Goal: Find contact information: Find contact information

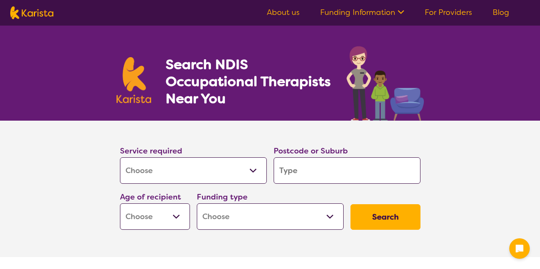
select select "[MEDICAL_DATA]"
drag, startPoint x: 0, startPoint y: 0, endPoint x: 261, endPoint y: 170, distance: 311.7
click at [261, 170] on select "Allied Health Assistant Assessment ([MEDICAL_DATA] or [MEDICAL_DATA]) Behaviour…" at bounding box center [193, 170] width 147 height 26
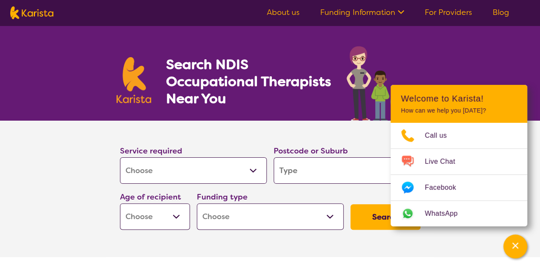
click at [261, 170] on select "Allied Health Assistant Assessment ([MEDICAL_DATA] or [MEDICAL_DATA]) Behaviour…" at bounding box center [193, 170] width 147 height 26
click at [307, 168] on input "search" at bounding box center [347, 170] width 147 height 26
type input "3"
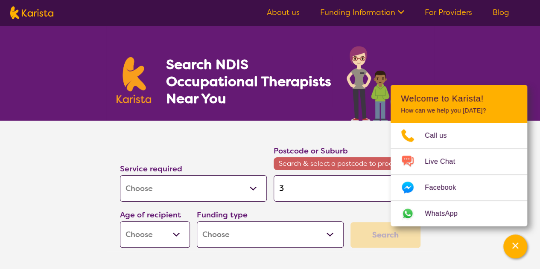
type input "30"
type input "302"
type input "3023"
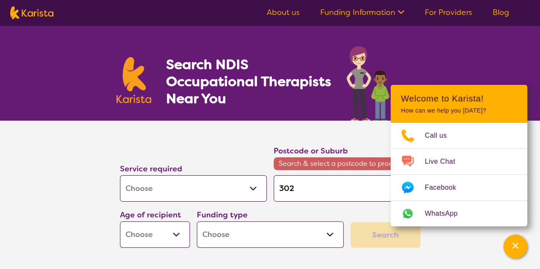
type input "3023"
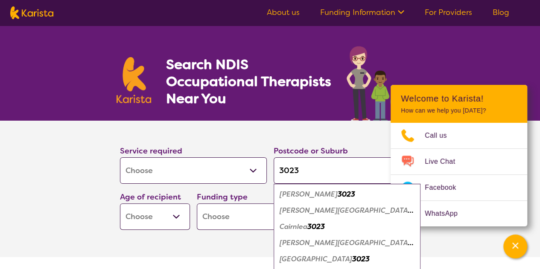
type input "3023"
click at [294, 228] on em "Cairnlea" at bounding box center [293, 226] width 28 height 9
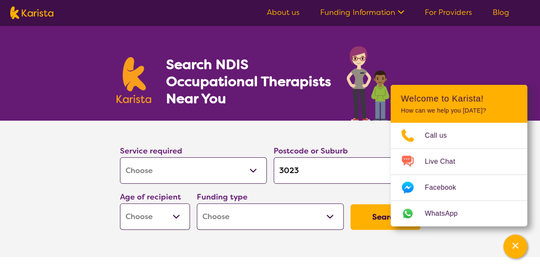
click at [294, 228] on select "Home Care Package (HCP) National Disability Insurance Scheme (NDIS) I don't know" at bounding box center [270, 217] width 147 height 26
select select "NDIS"
click at [197, 204] on select "Home Care Package (HCP) National Disability Insurance Scheme (NDIS) I don't know" at bounding box center [270, 217] width 147 height 26
select select "NDIS"
click at [175, 211] on select "Early Childhood - 0 to 9 Child - 10 to 11 Adolescent - 12 to 17 Adult - 18 to 6…" at bounding box center [155, 217] width 70 height 26
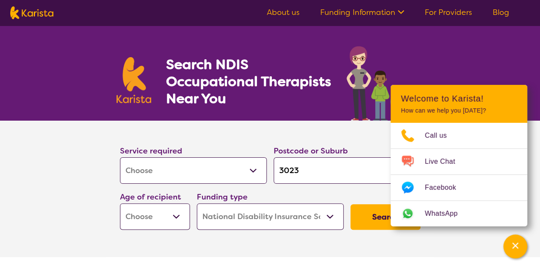
select select "AD"
click at [120, 204] on select "Early Childhood - 0 to 9 Child - 10 to 11 Adolescent - 12 to 17 Adult - 18 to 6…" at bounding box center [155, 217] width 70 height 26
select select "AD"
click at [369, 213] on button "Search" at bounding box center [385, 217] width 70 height 26
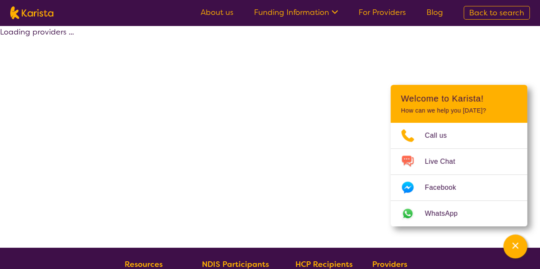
select select "by_score"
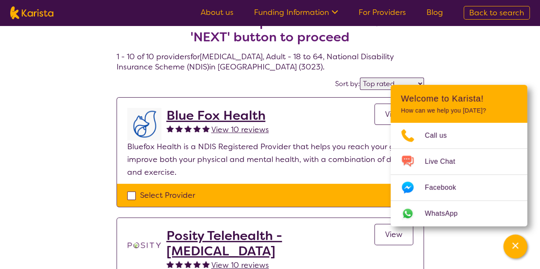
scroll to position [22, 0]
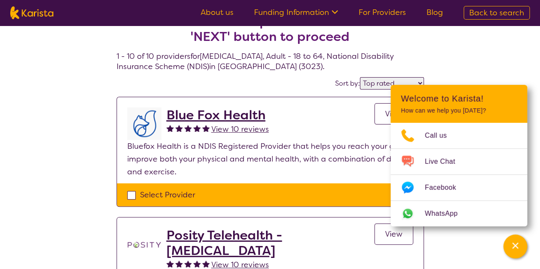
click at [207, 113] on h2 "Blue Fox Health" at bounding box center [217, 115] width 102 height 15
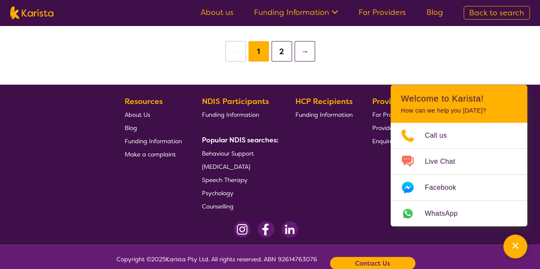
scroll to position [891, 0]
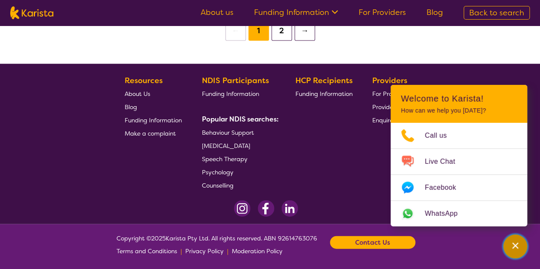
click at [521, 242] on div "Channel Menu" at bounding box center [514, 246] width 17 height 19
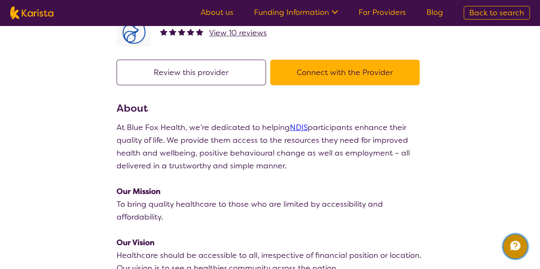
scroll to position [43, 0]
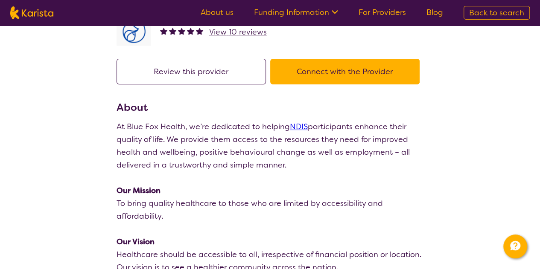
click at [355, 72] on button "Connect with the Provider" at bounding box center [344, 72] width 149 height 26
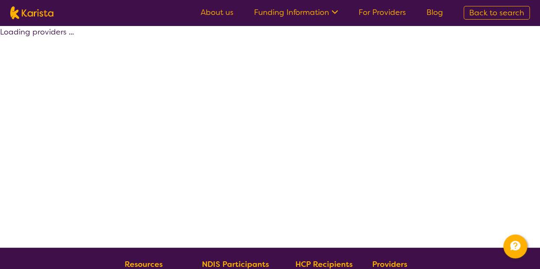
scroll to position [22, 0]
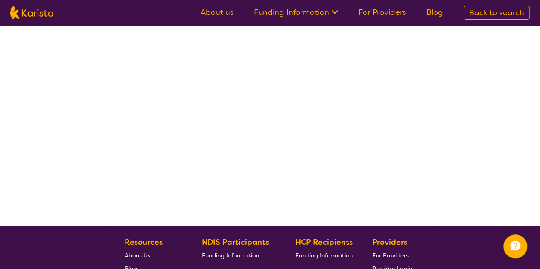
select select "by_score"
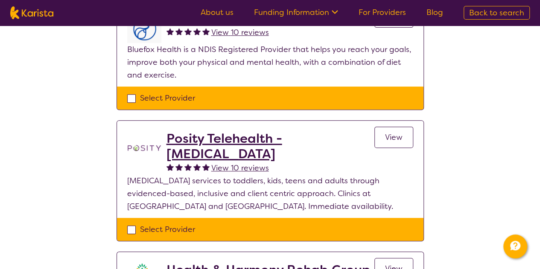
scroll to position [126, 0]
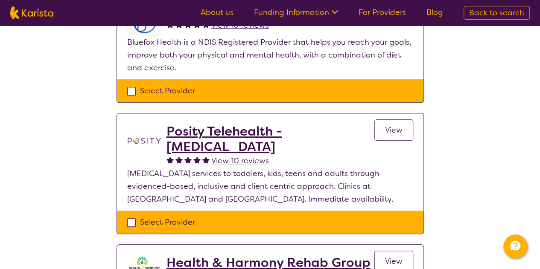
click at [195, 133] on h2 "Posity Telehealth - [MEDICAL_DATA]" at bounding box center [270, 139] width 208 height 31
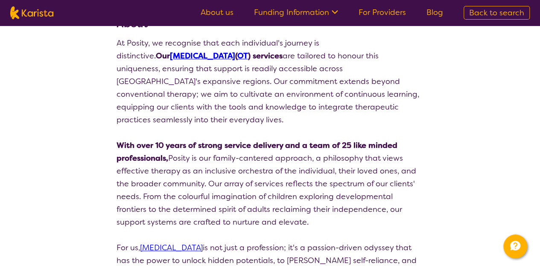
select select "by_score"
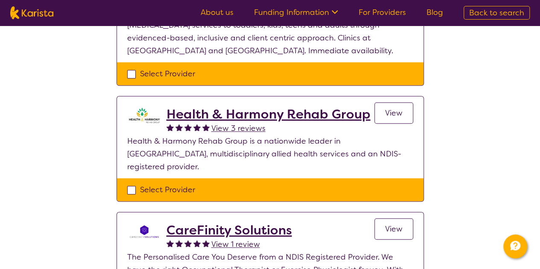
scroll to position [275, 0]
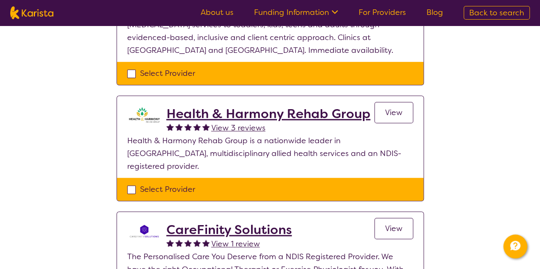
click at [202, 113] on h2 "Health & Harmony Rehab Group" at bounding box center [268, 113] width 204 height 15
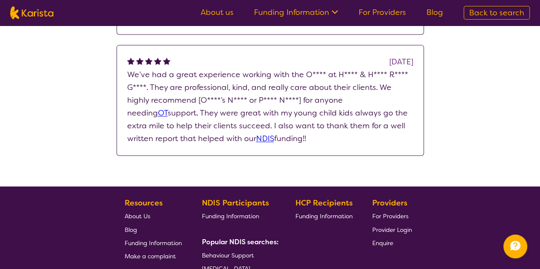
scroll to position [588, 0]
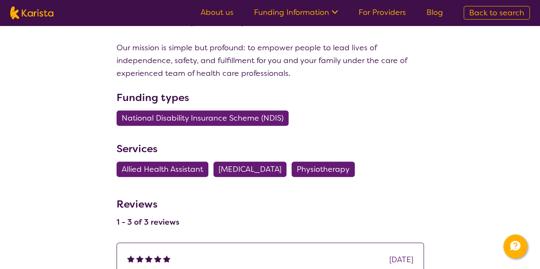
select select "by_score"
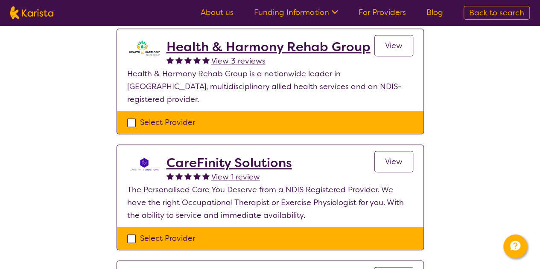
scroll to position [343, 0]
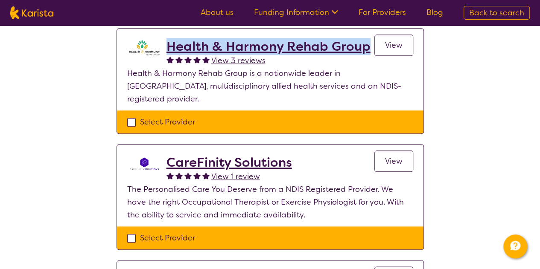
drag, startPoint x: 369, startPoint y: 47, endPoint x: 169, endPoint y: 43, distance: 200.2
click at [169, 43] on div "Health & Harmony Rehab Group View 3 reviews View" at bounding box center [289, 53] width 247 height 28
copy h2 "Health & Harmony Rehab Group"
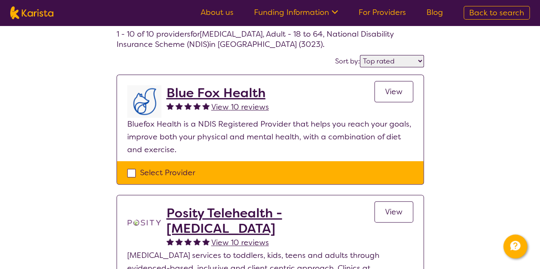
scroll to position [33, 0]
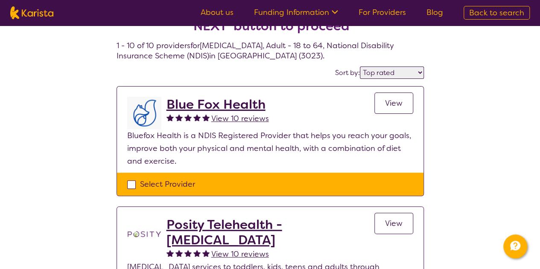
click at [234, 105] on h2 "Blue Fox Health" at bounding box center [217, 104] width 102 height 15
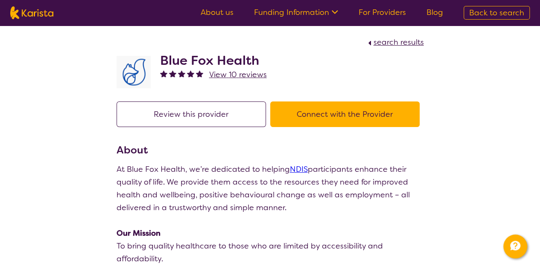
click at [328, 115] on button "Connect with the Provider" at bounding box center [344, 115] width 149 height 26
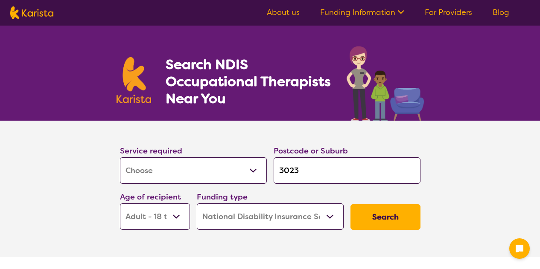
select select "[MEDICAL_DATA]"
select select "AD"
select select "NDIS"
select select "[MEDICAL_DATA]"
select select "AD"
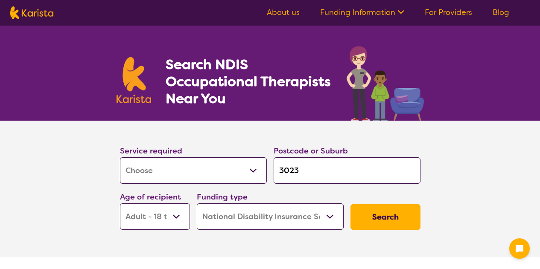
select select "NDIS"
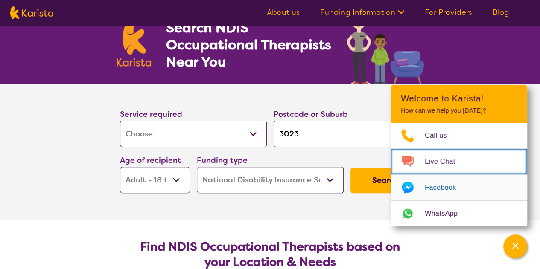
click at [390, 192] on ul "Call us Live Chat Facebook WhatsApp" at bounding box center [458, 175] width 137 height 104
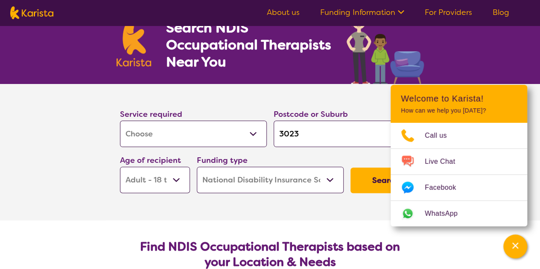
click at [379, 184] on button "Search" at bounding box center [385, 181] width 70 height 26
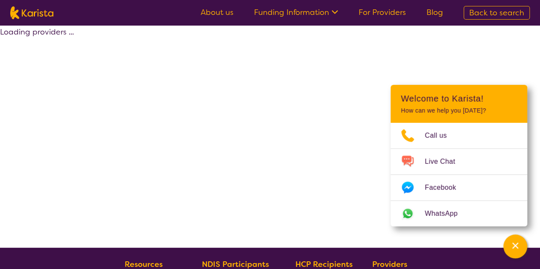
select select "by_score"
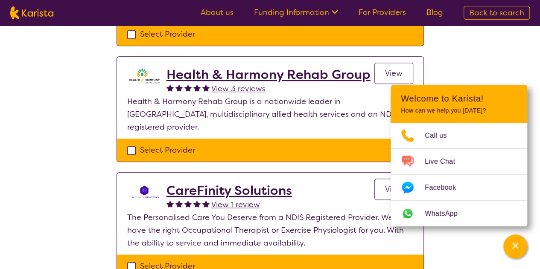
scroll to position [315, 0]
